Goal: Download file/media

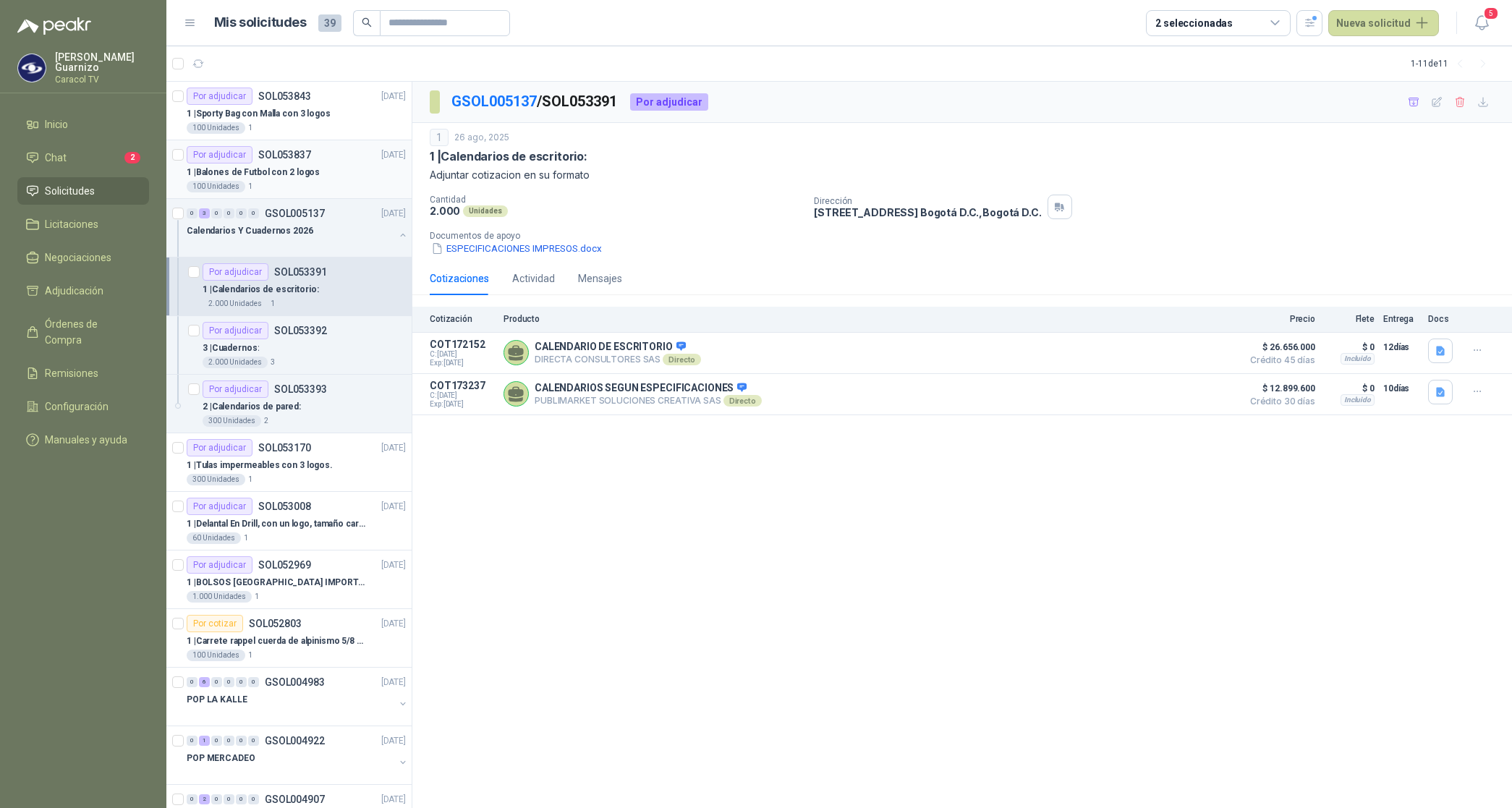
click at [282, 172] on p "1 | Balones de Futbol con 2 logos" at bounding box center [253, 172] width 133 height 14
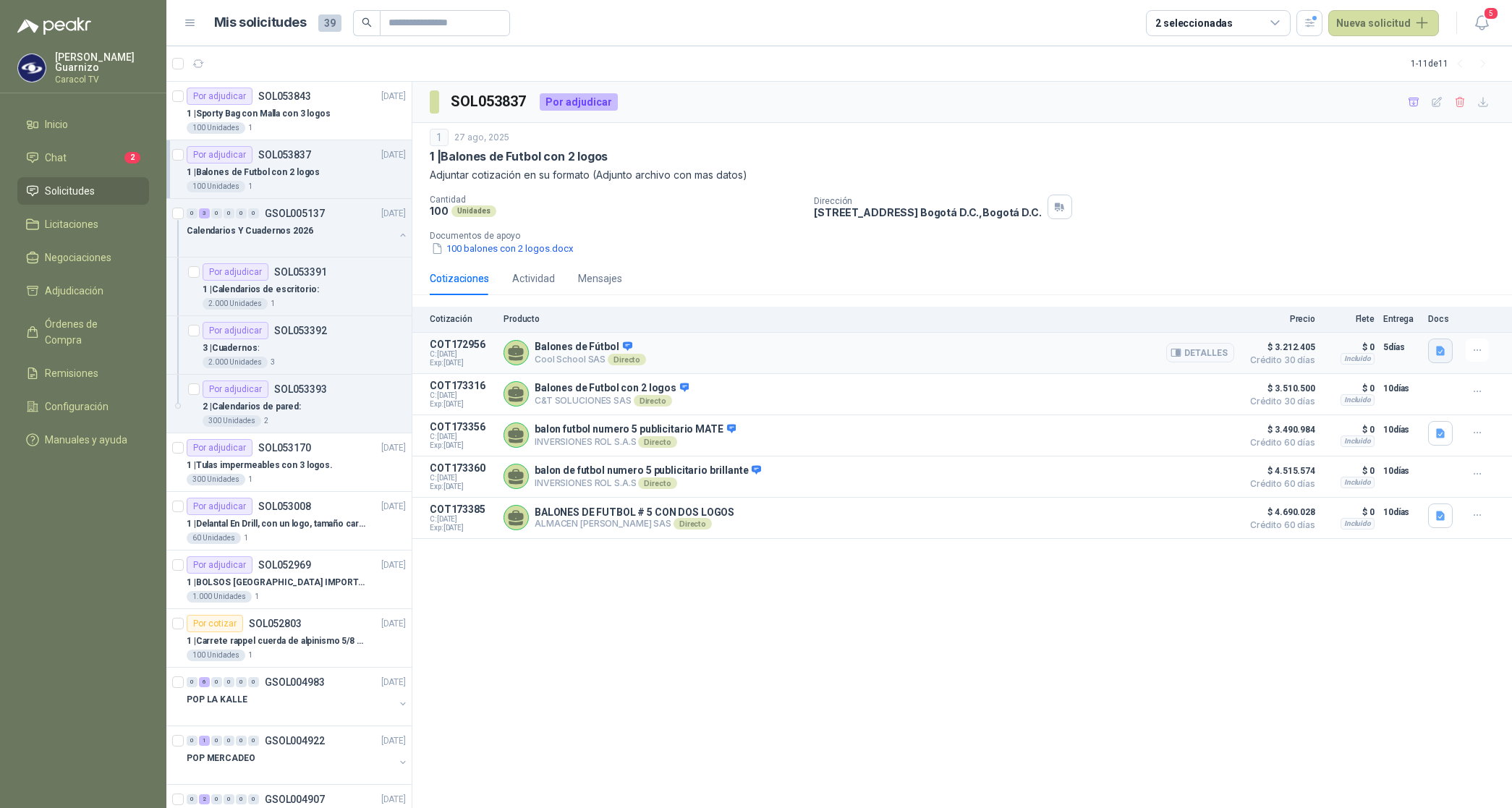
click at [1436, 345] on icon "button" at bounding box center [1441, 351] width 12 height 12
click at [1359, 317] on button "Cotización Balones Agosto 2025 Caracol.pdf" at bounding box center [1339, 318] width 210 height 15
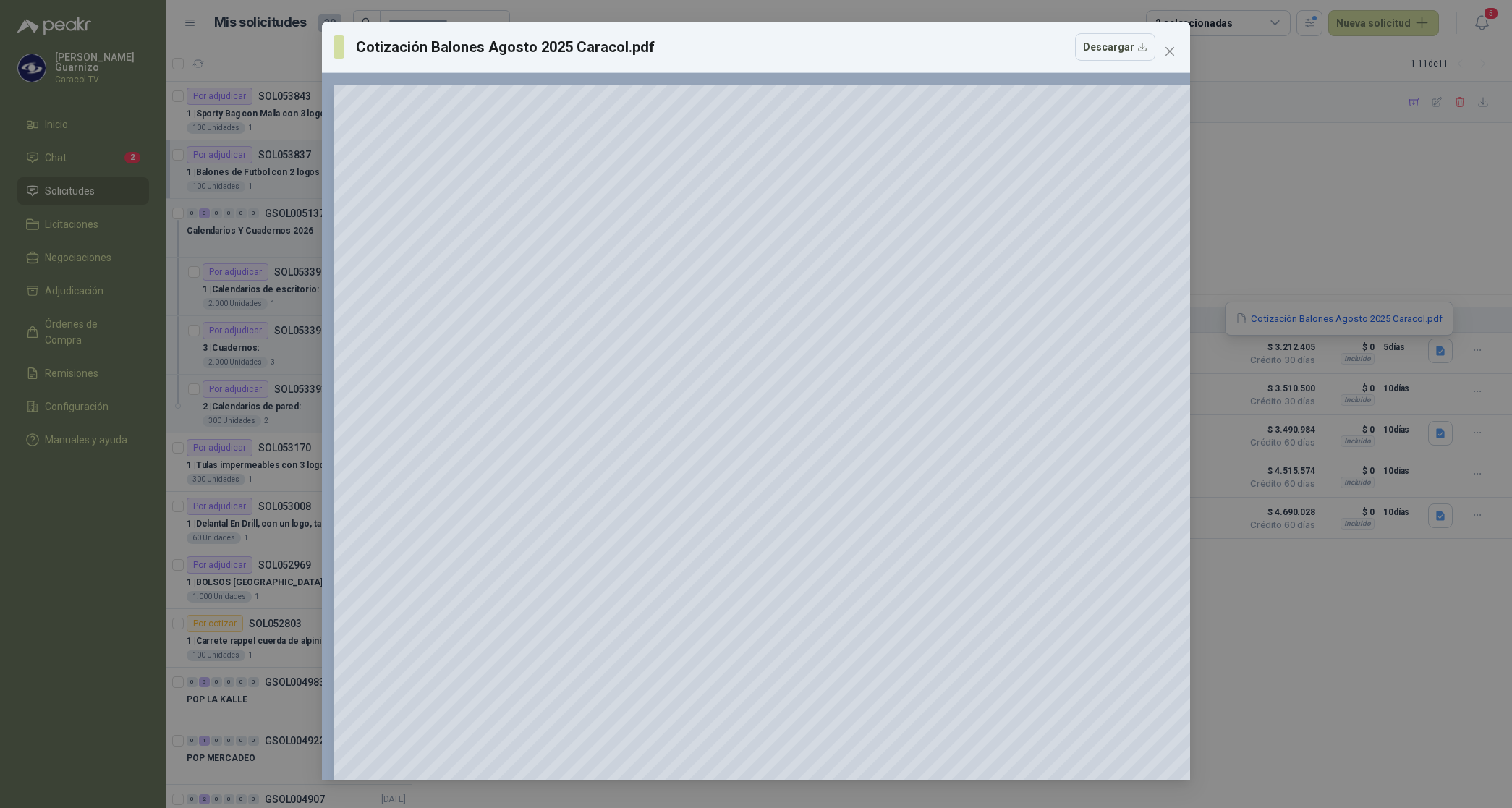
scroll to position [361, 0]
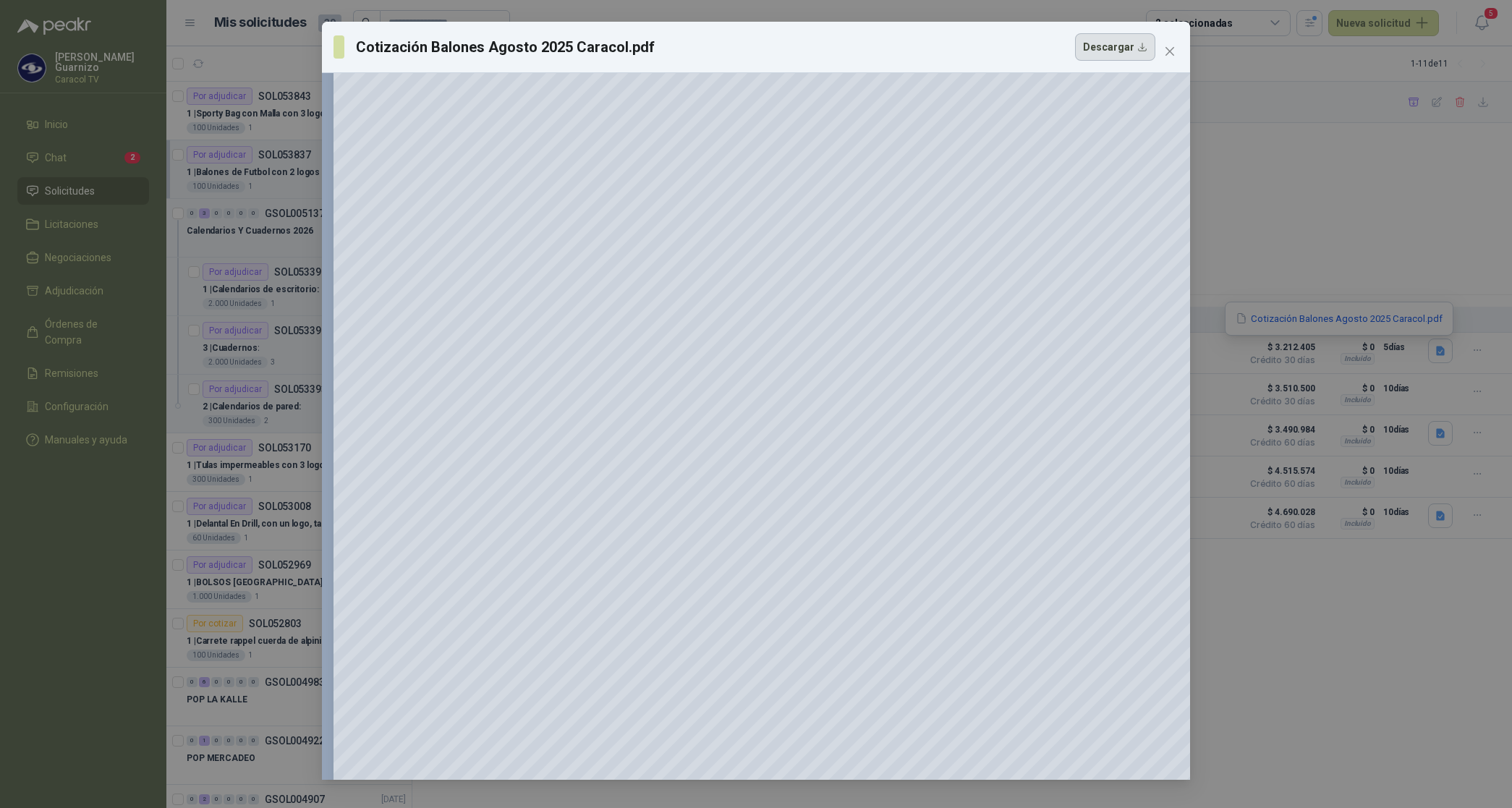
drag, startPoint x: 1115, startPoint y: 50, endPoint x: 1120, endPoint y: 60, distance: 11.2
click at [1122, 58] on button "Descargar" at bounding box center [1115, 47] width 80 height 28
click at [1176, 52] on span "Close" at bounding box center [1170, 50] width 24 height 11
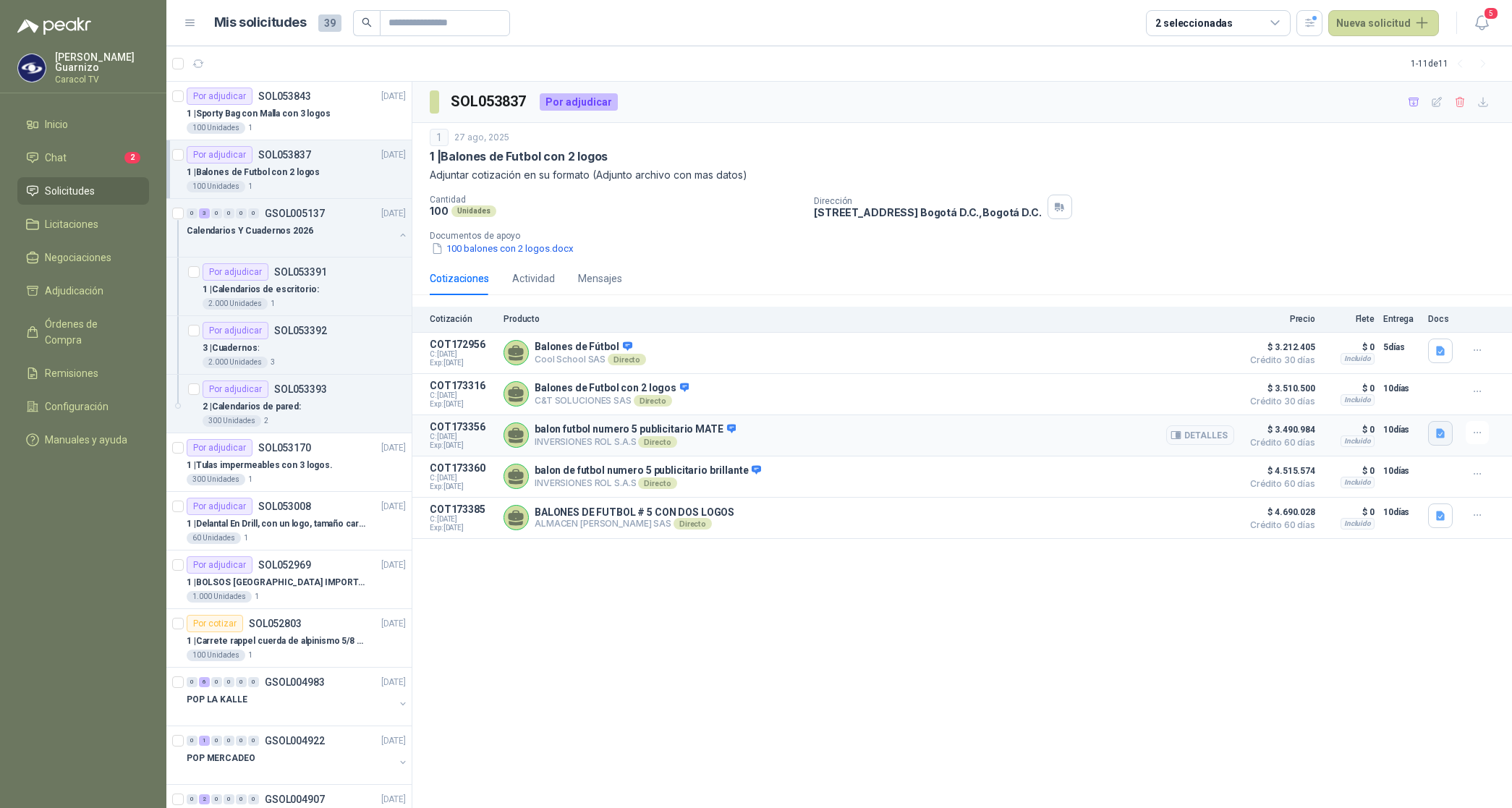
click at [1445, 438] on icon "button" at bounding box center [1441, 434] width 12 height 12
click at [1414, 407] on button "WhatsApp Image [DATE] 2.54.51 PM.jpeg" at bounding box center [1348, 403] width 191 height 15
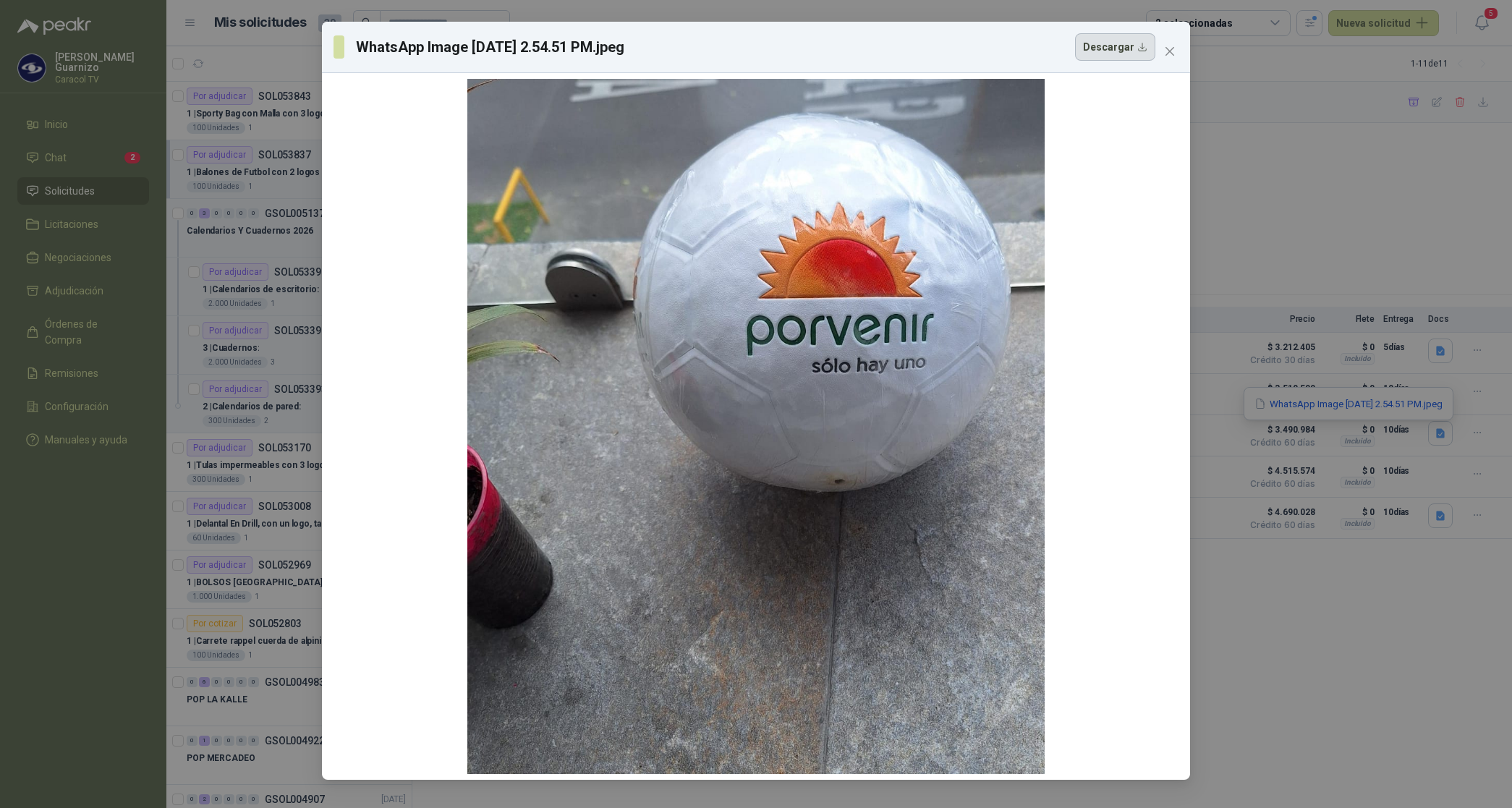
click at [1129, 50] on button "Descargar" at bounding box center [1115, 47] width 80 height 28
drag, startPoint x: 1409, startPoint y: 138, endPoint x: 1483, endPoint y: 357, distance: 231.2
click at [1409, 138] on div "WhatsApp Image [DATE] 2.54.51 PM.jpeg Descargar" at bounding box center [756, 404] width 1512 height 808
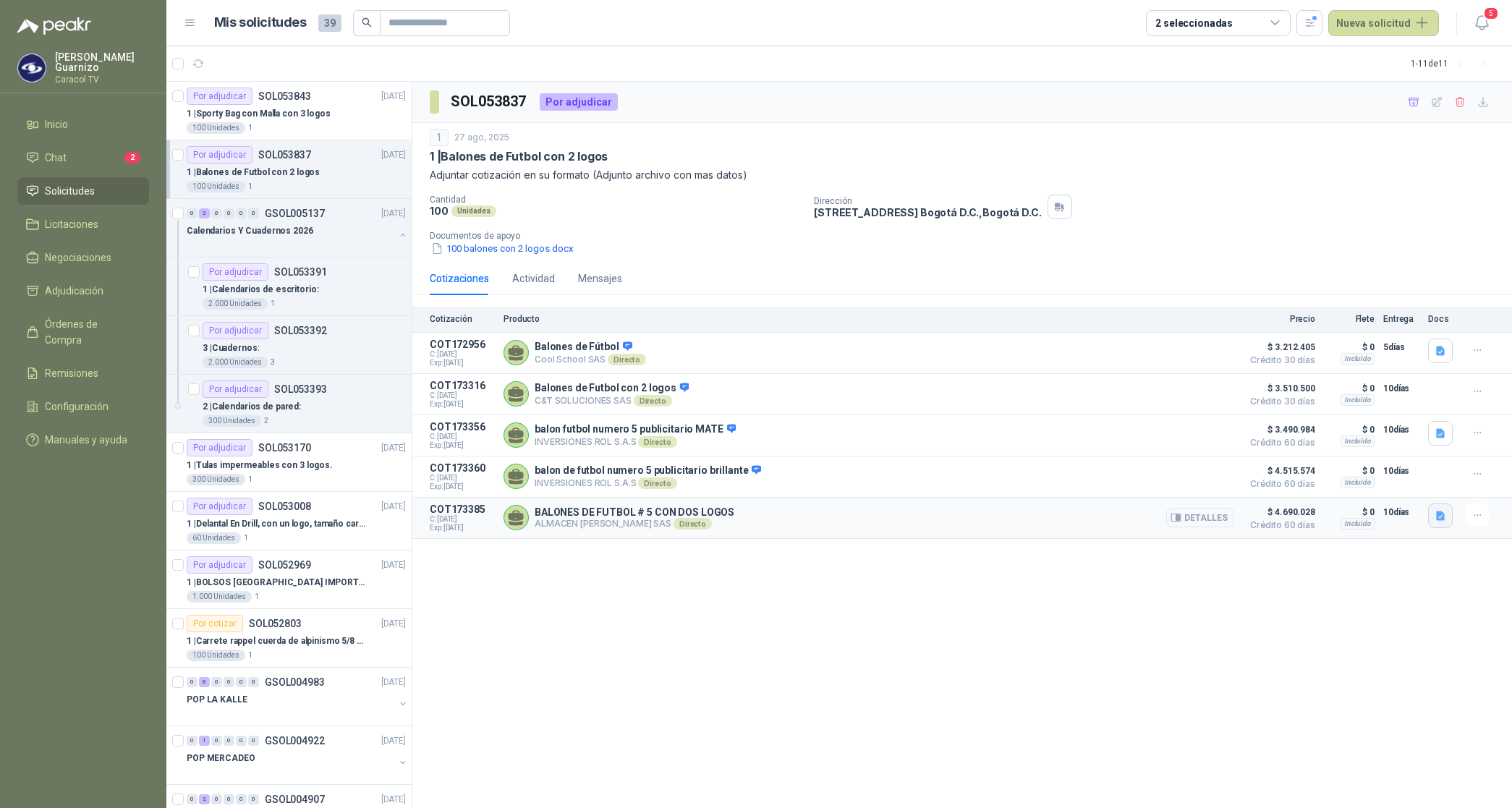
click at [1437, 520] on icon "button" at bounding box center [1441, 515] width 9 height 10
click at [1387, 488] on button "CARACOL BALONESY.pdf" at bounding box center [1380, 488] width 127 height 15
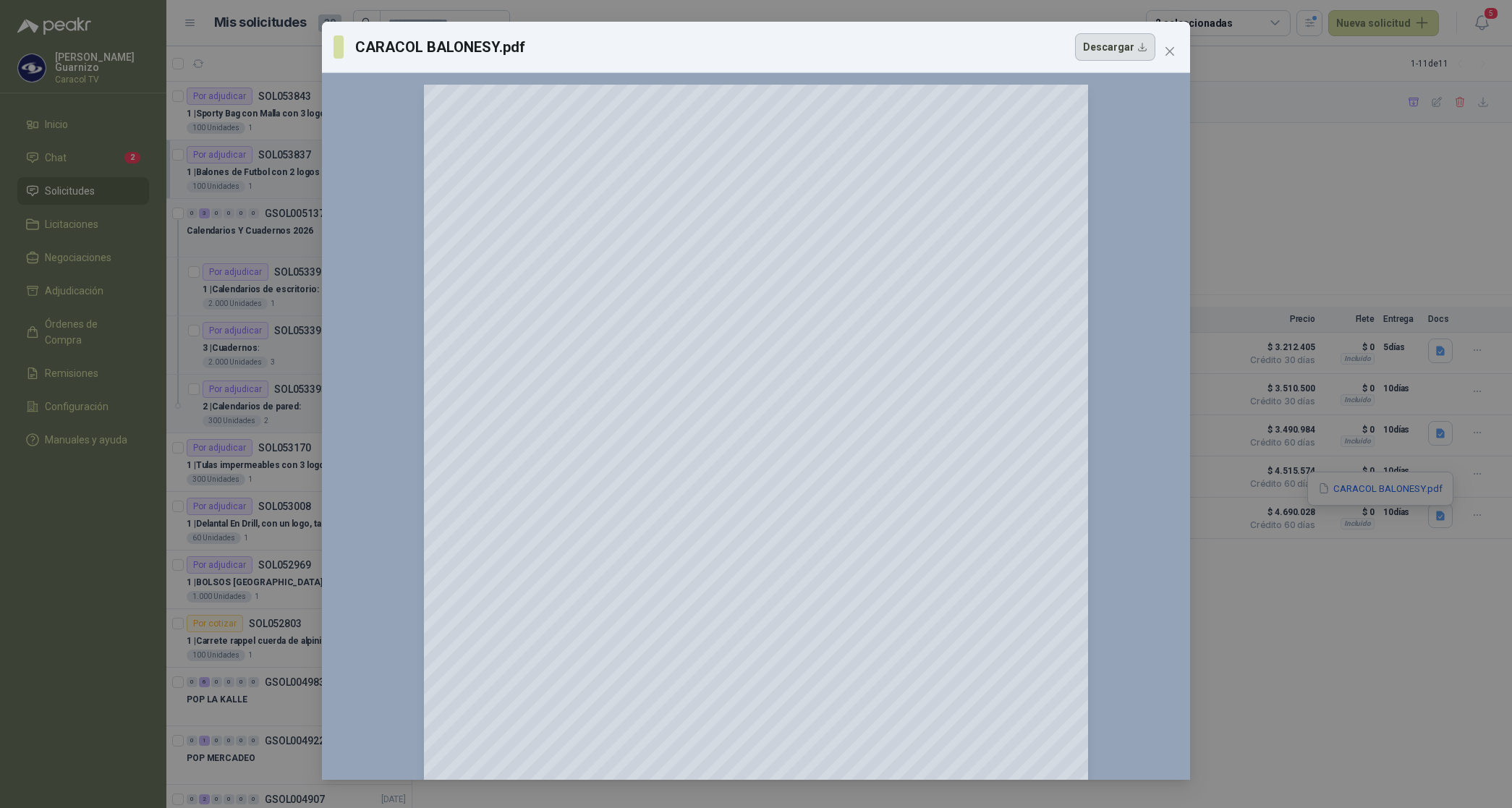
click at [1119, 44] on button "Descargar" at bounding box center [1115, 47] width 80 height 28
click at [1451, 176] on div "CARACOL BALONESY.pdf Descargar 150 %" at bounding box center [756, 404] width 1512 height 808
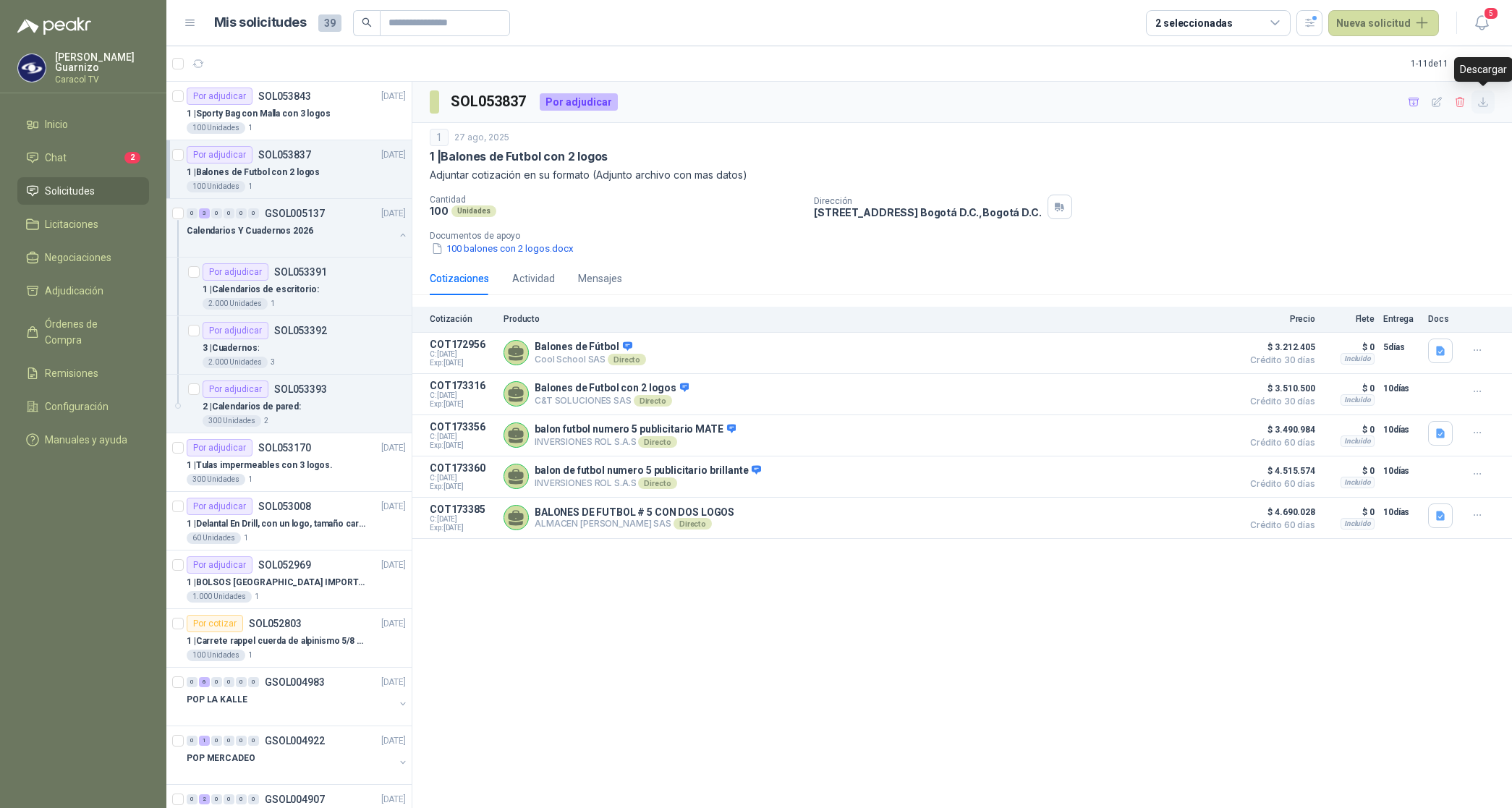
click at [1484, 104] on icon "button" at bounding box center [1483, 102] width 9 height 9
drag, startPoint x: 1437, startPoint y: 143, endPoint x: 1434, endPoint y: 127, distance: 16.3
click at [1437, 143] on div "1 27 ago, 2025" at bounding box center [962, 138] width 1065 height 17
click at [1416, 103] on icon "button" at bounding box center [1414, 102] width 12 height 12
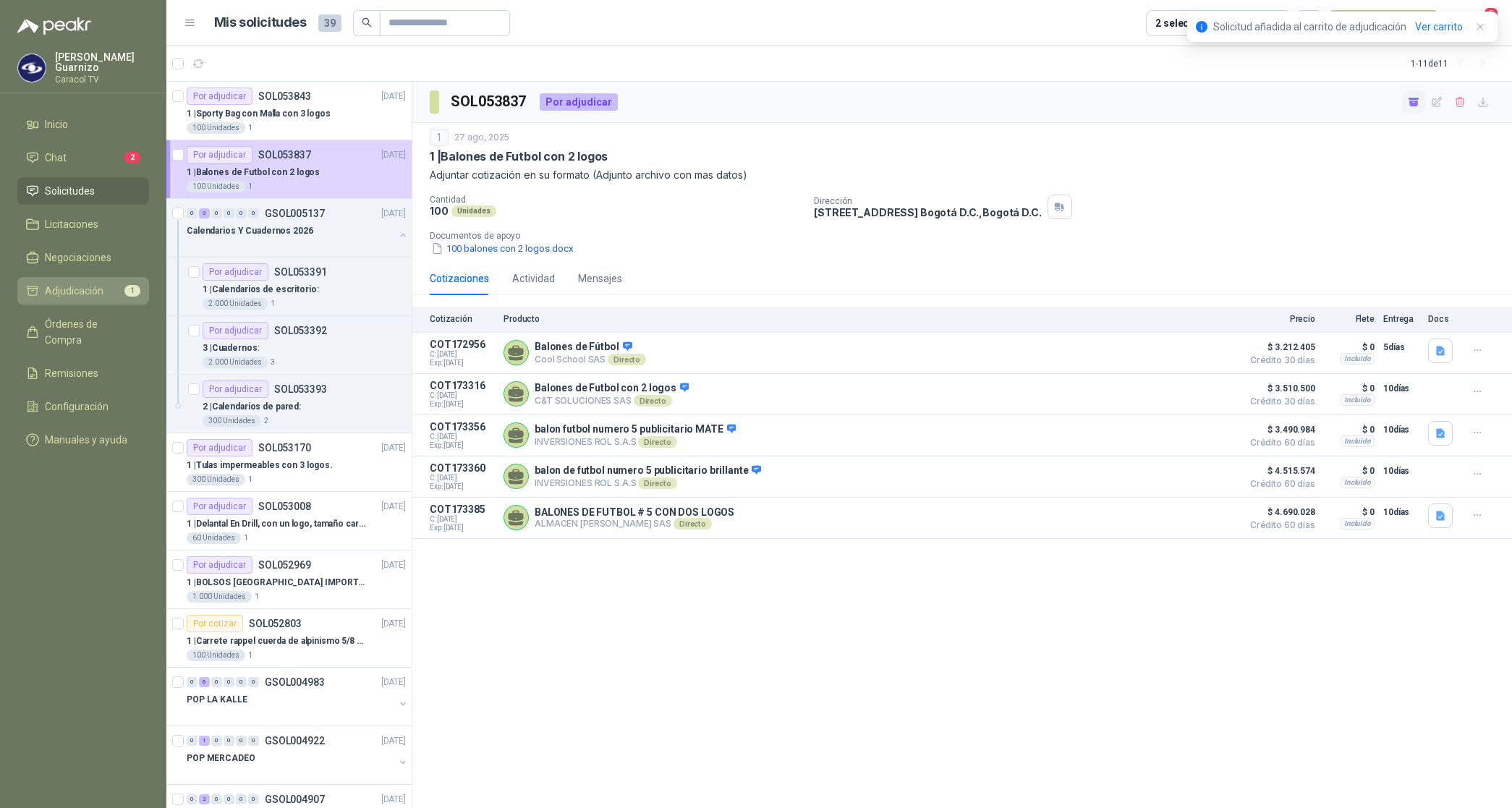
click at [79, 294] on span "Adjudicación" at bounding box center [74, 291] width 58 height 16
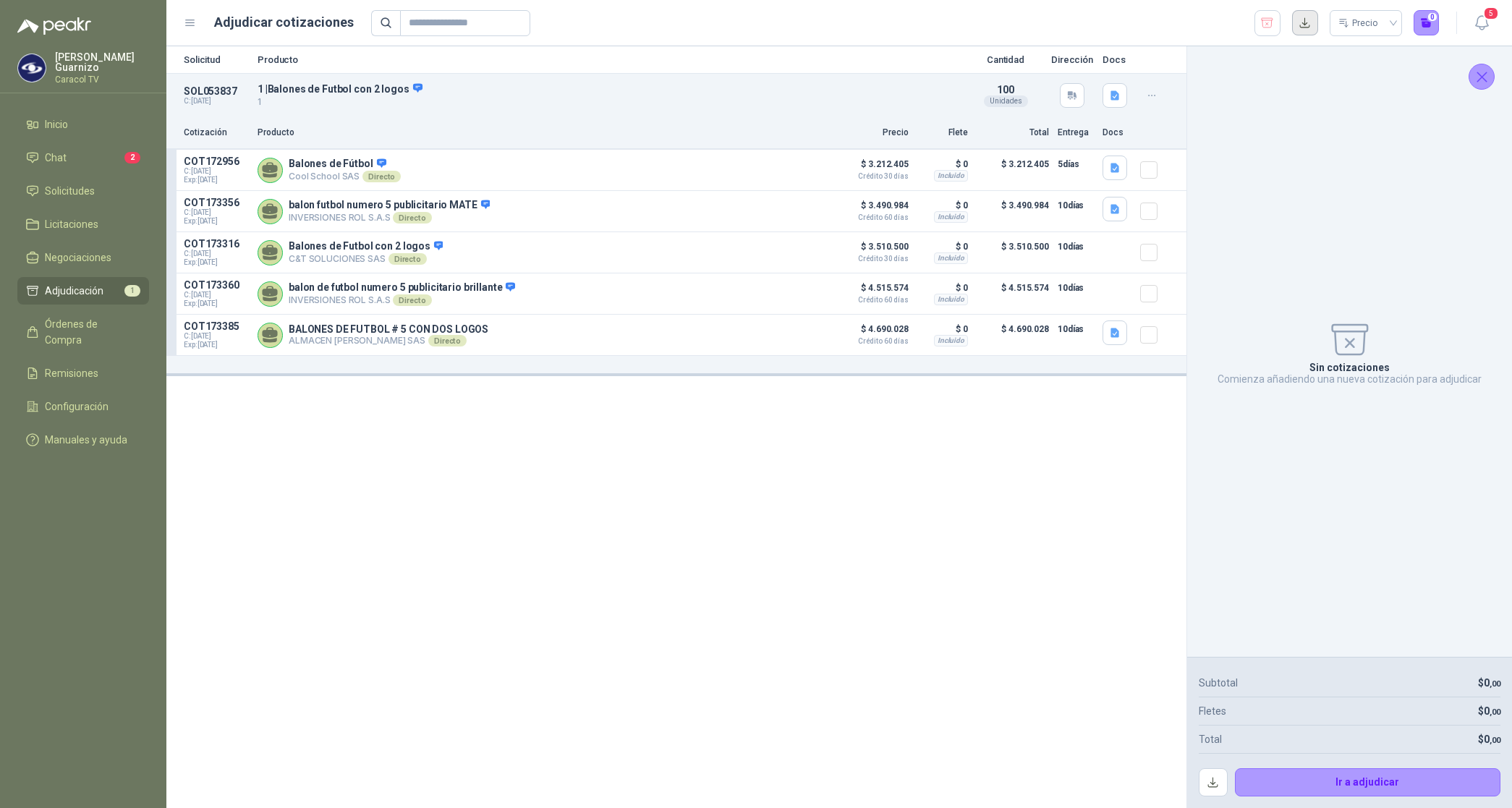
click at [1303, 29] on button "button" at bounding box center [1306, 24] width 26 height 26
